Goal: Task Accomplishment & Management: Use online tool/utility

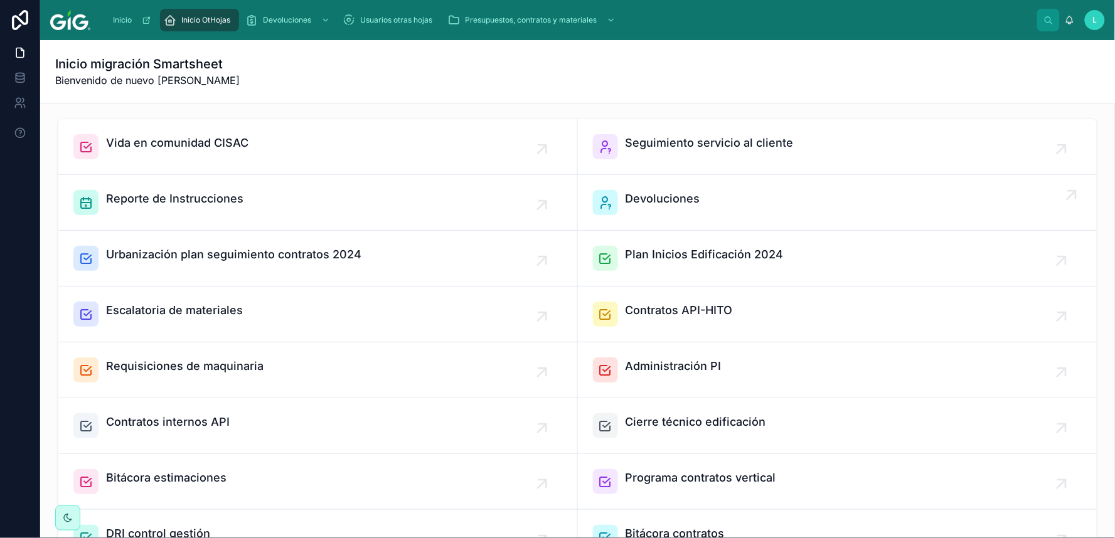
click at [672, 198] on span "Devoluciones" at bounding box center [662, 199] width 75 height 18
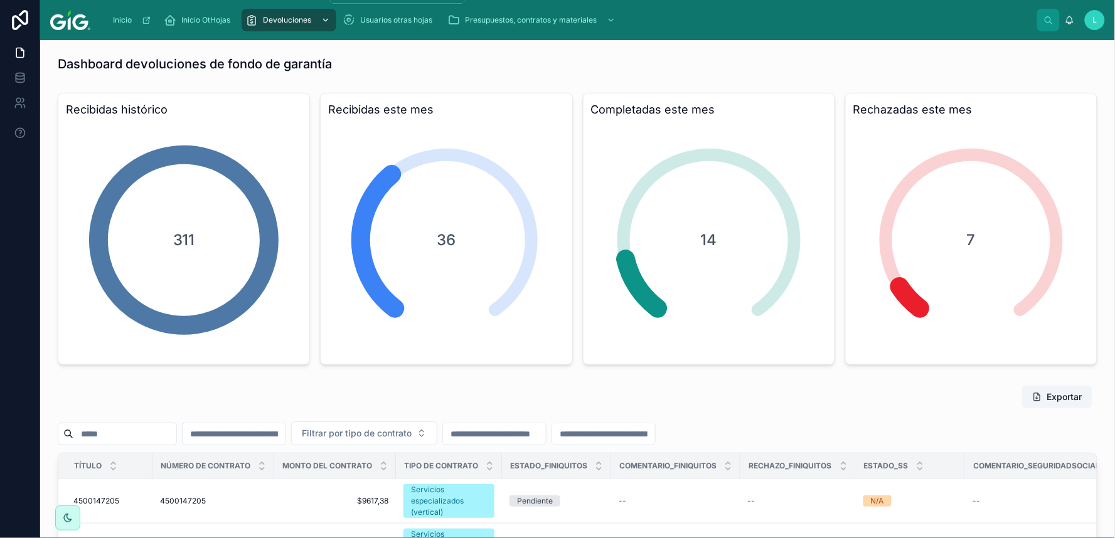
click at [283, 19] on span "Devoluciones" at bounding box center [287, 20] width 48 height 10
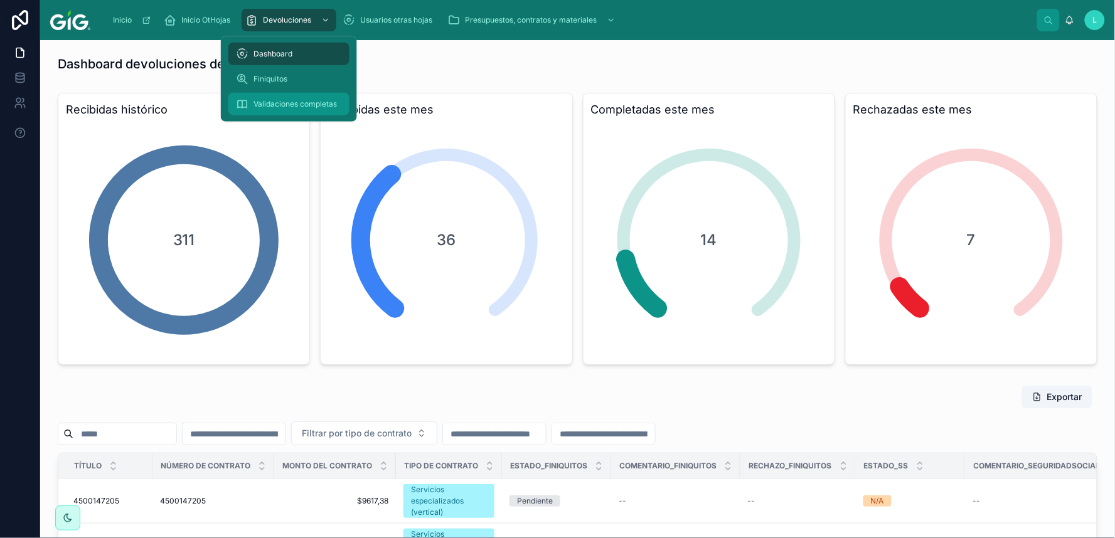
click at [272, 103] on span "Validaciones completas" at bounding box center [294, 104] width 83 height 10
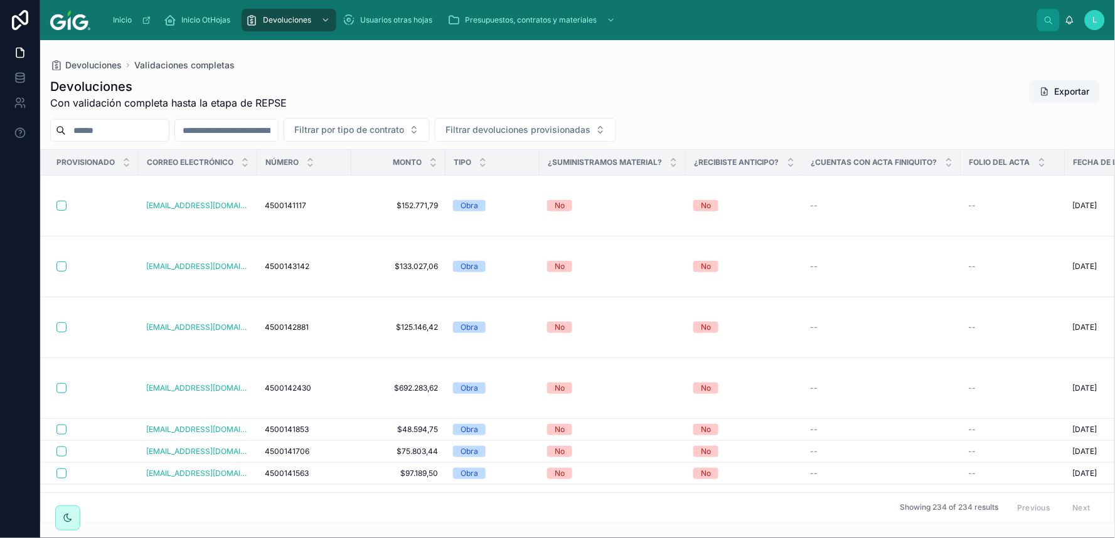
click at [1061, 95] on button "Exportar" at bounding box center [1064, 91] width 70 height 23
